Goal: Use online tool/utility: Utilize a website feature to perform a specific function

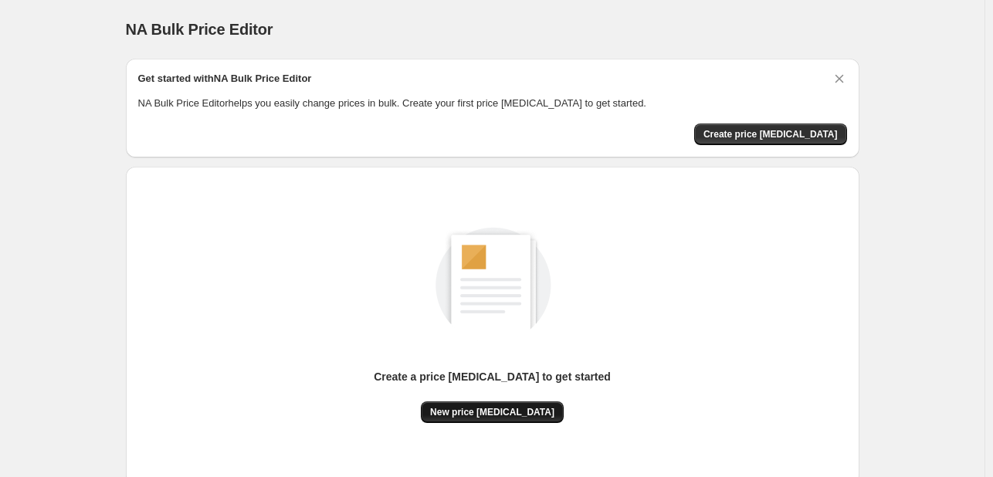
click at [496, 405] on button "New price [MEDICAL_DATA]" at bounding box center [492, 413] width 143 height 22
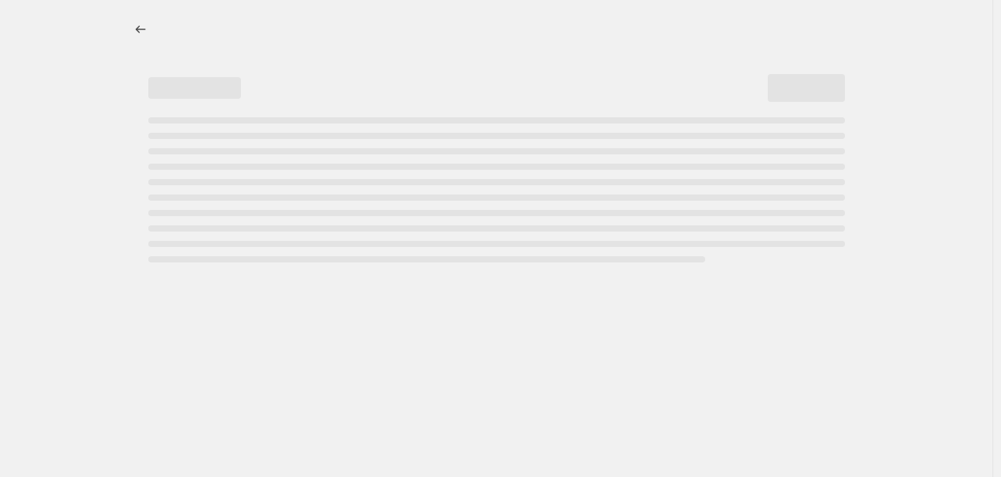
select select "percentage"
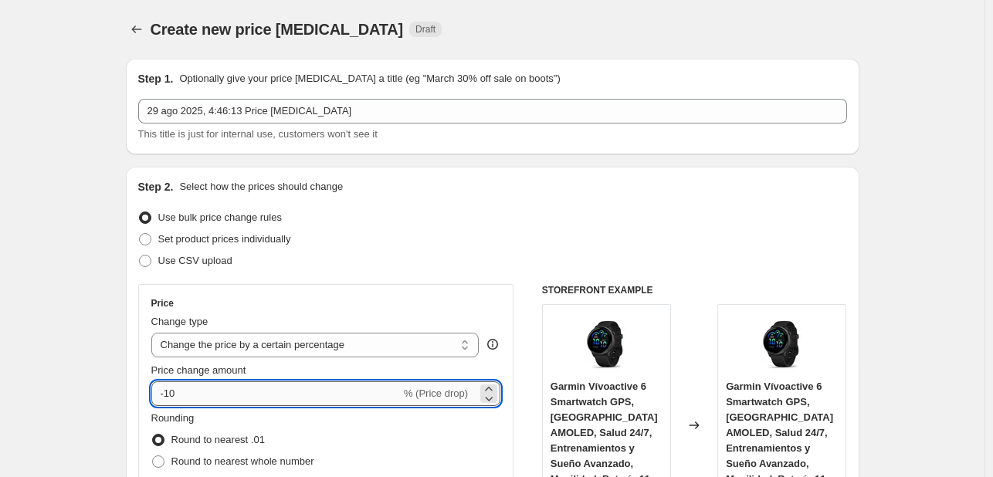
click at [284, 392] on input "-10" at bounding box center [276, 394] width 250 height 25
type input "-1"
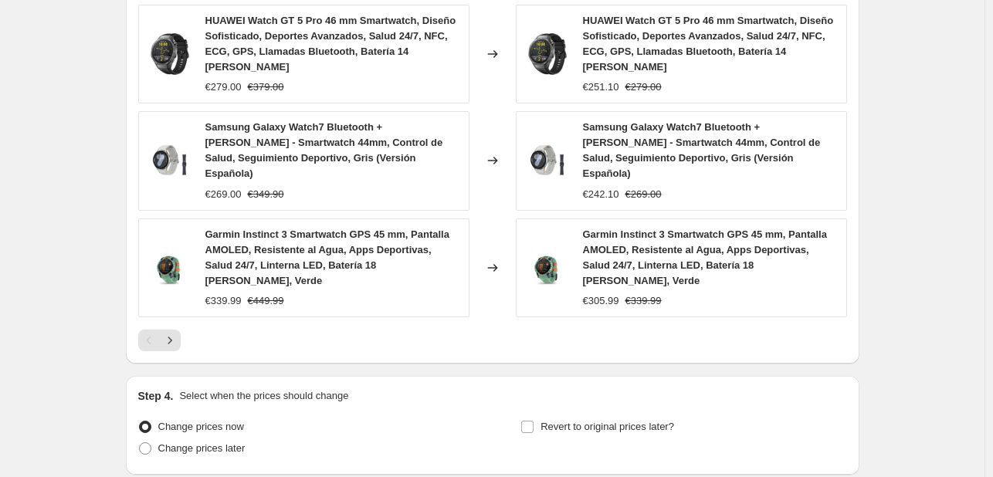
scroll to position [1168, 0]
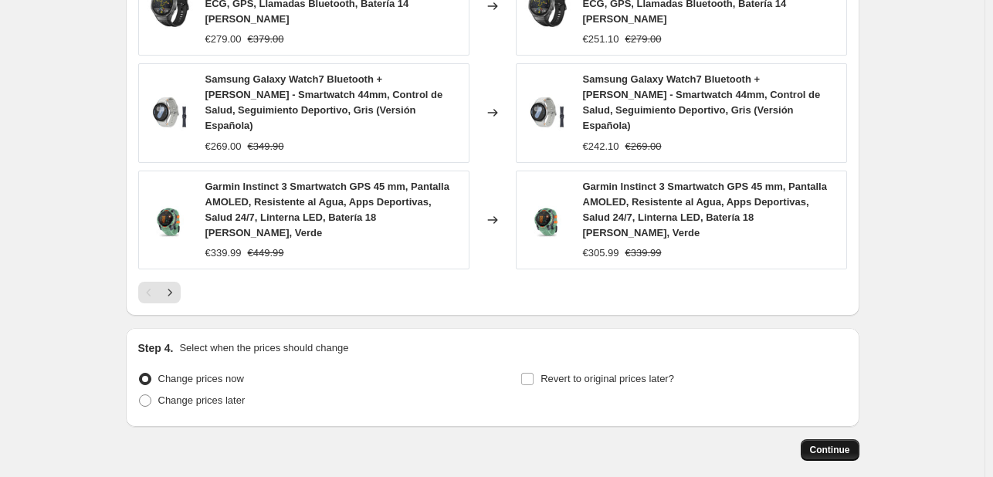
type input "-35"
click at [840, 440] on button "Continue" at bounding box center [830, 451] width 59 height 22
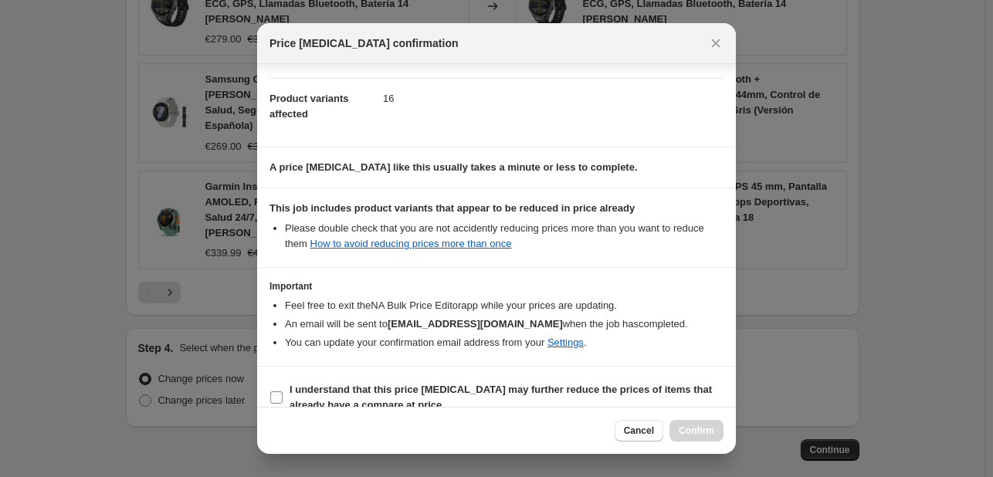
scroll to position [171, 0]
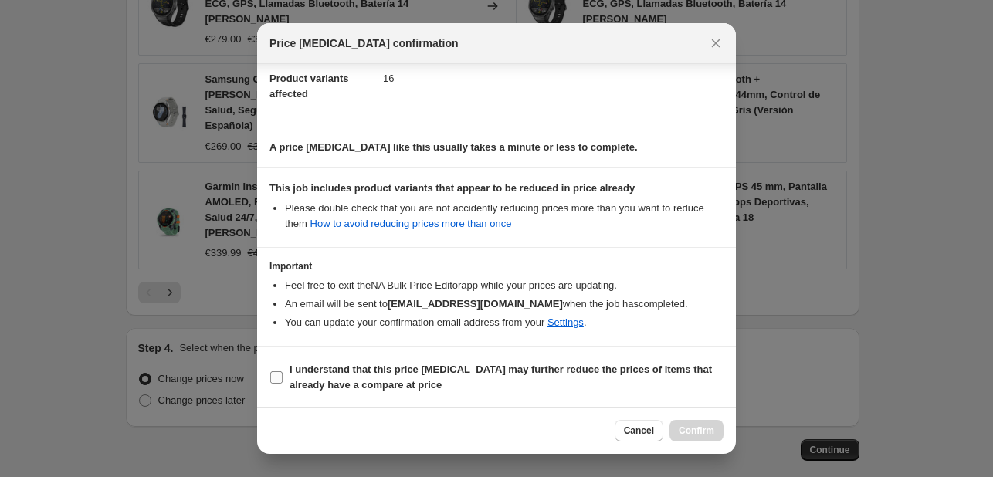
click at [368, 374] on b "I understand that this price [MEDICAL_DATA] may further reduce the prices of it…" at bounding box center [501, 377] width 423 height 27
click at [283, 374] on input "I understand that this price [MEDICAL_DATA] may further reduce the prices of it…" at bounding box center [276, 378] width 12 height 12
checkbox input "true"
click at [693, 440] on button "Confirm" at bounding box center [697, 431] width 54 height 22
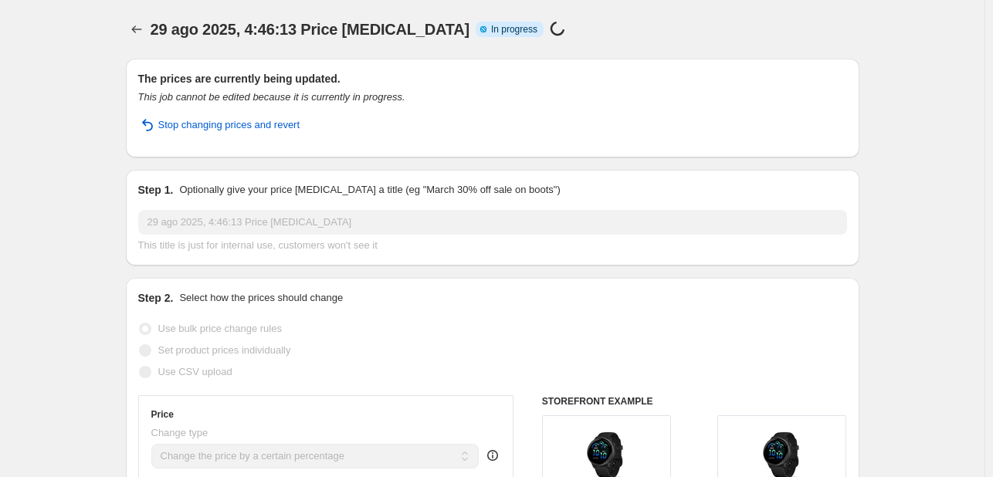
select select "percentage"
